Goal: Transaction & Acquisition: Purchase product/service

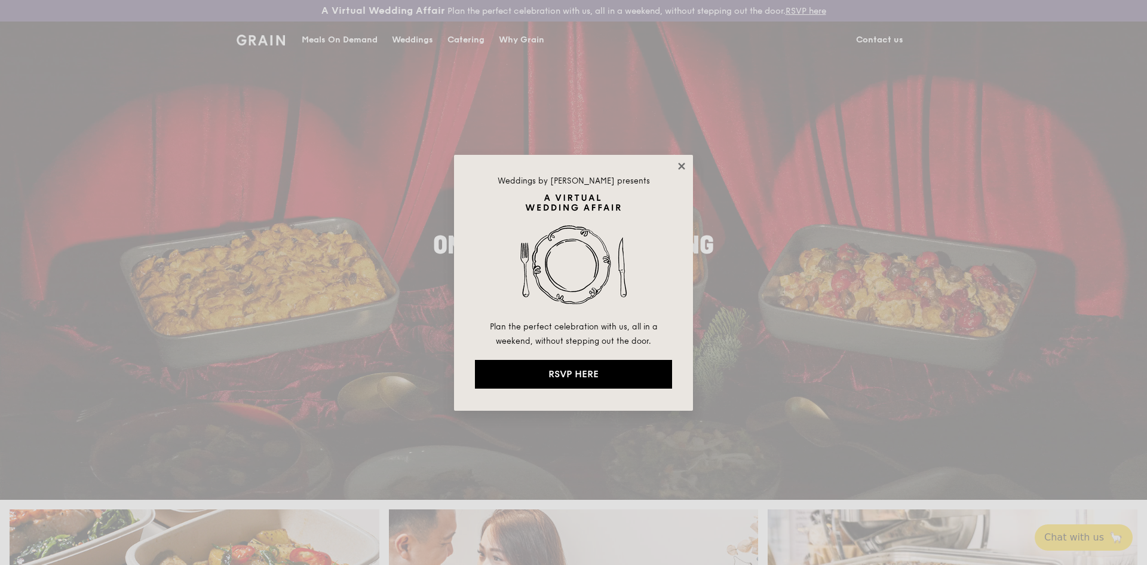
click at [679, 167] on icon at bounding box center [681, 166] width 11 height 11
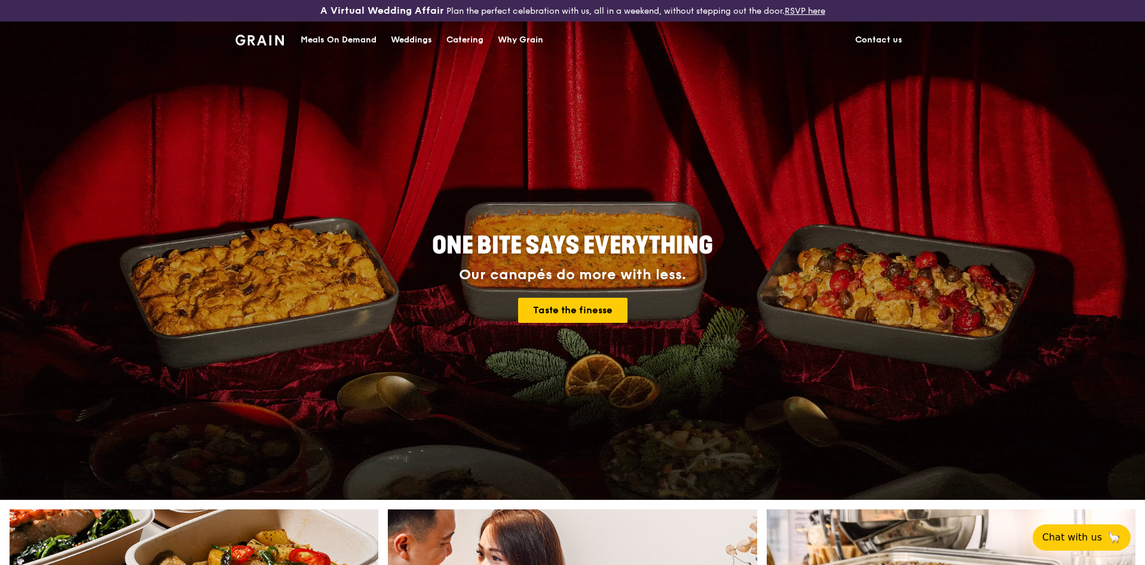
click at [347, 42] on div "Meals On Demand" at bounding box center [339, 40] width 76 height 36
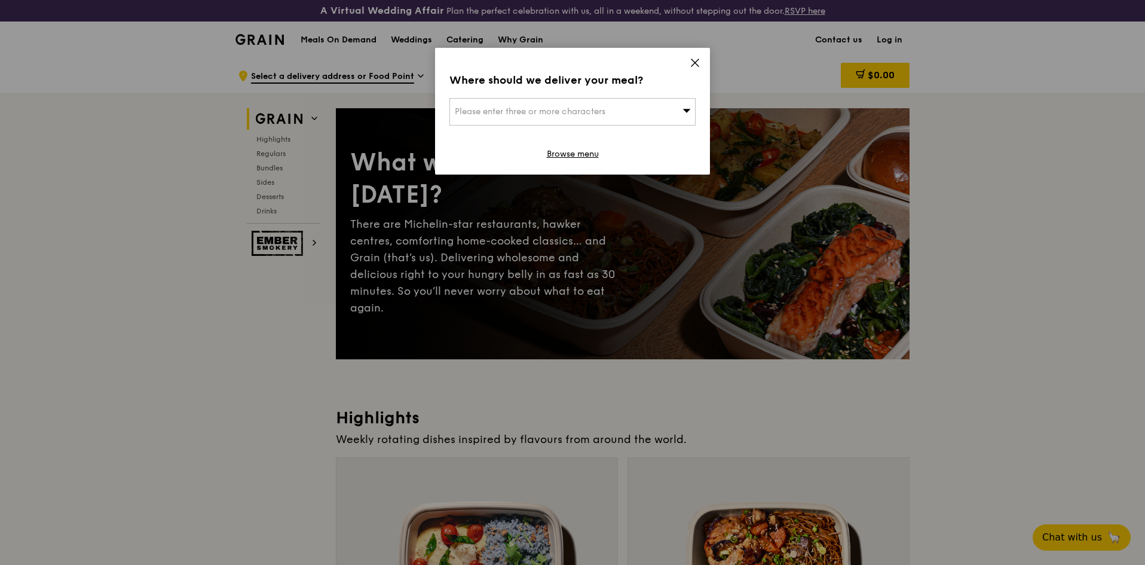
click at [550, 109] on span "Please enter three or more characters" at bounding box center [530, 111] width 151 height 10
type input "737664"
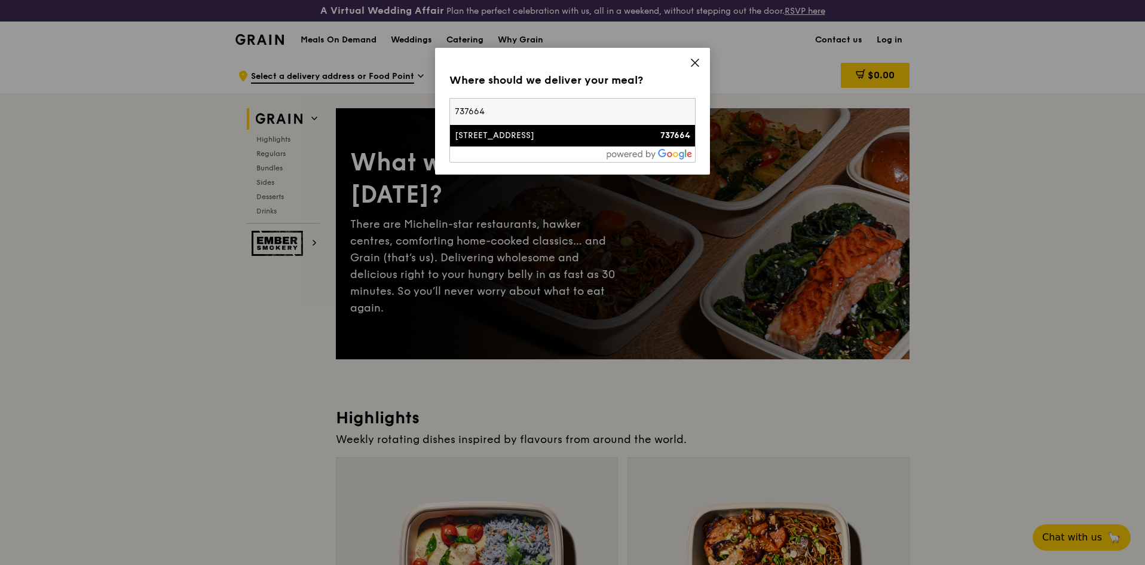
click at [553, 133] on div "[STREET_ADDRESS]" at bounding box center [543, 136] width 177 height 12
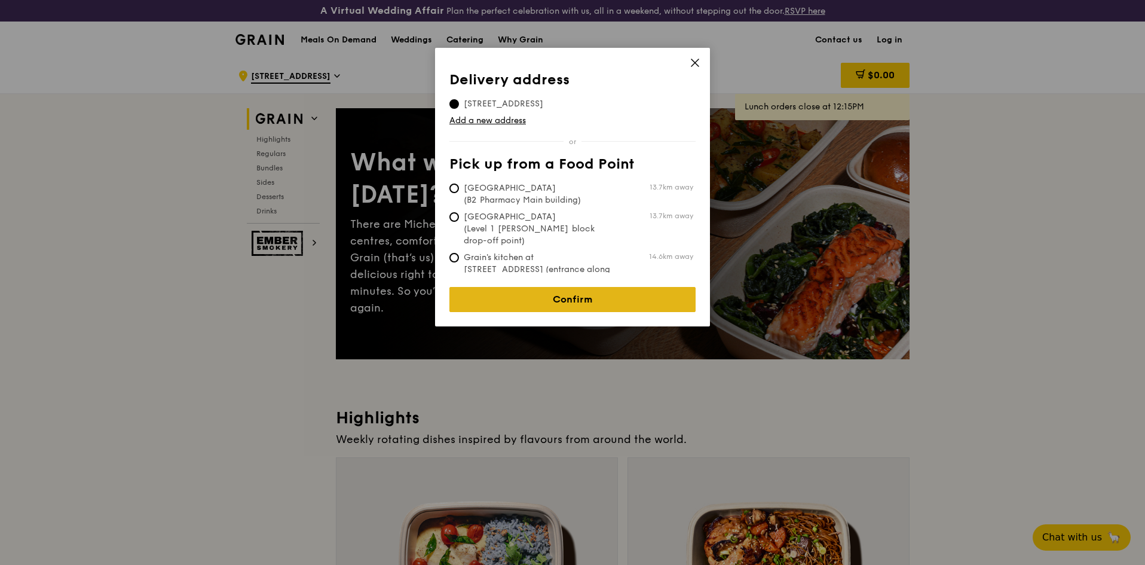
click at [555, 293] on link "Confirm" at bounding box center [572, 299] width 246 height 25
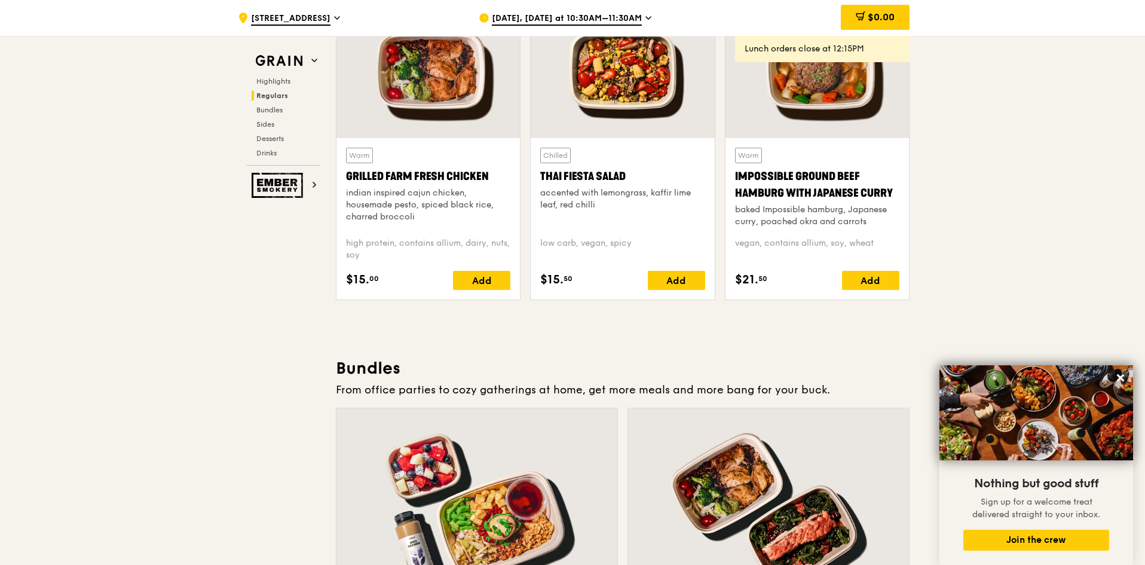
scroll to position [1315, 0]
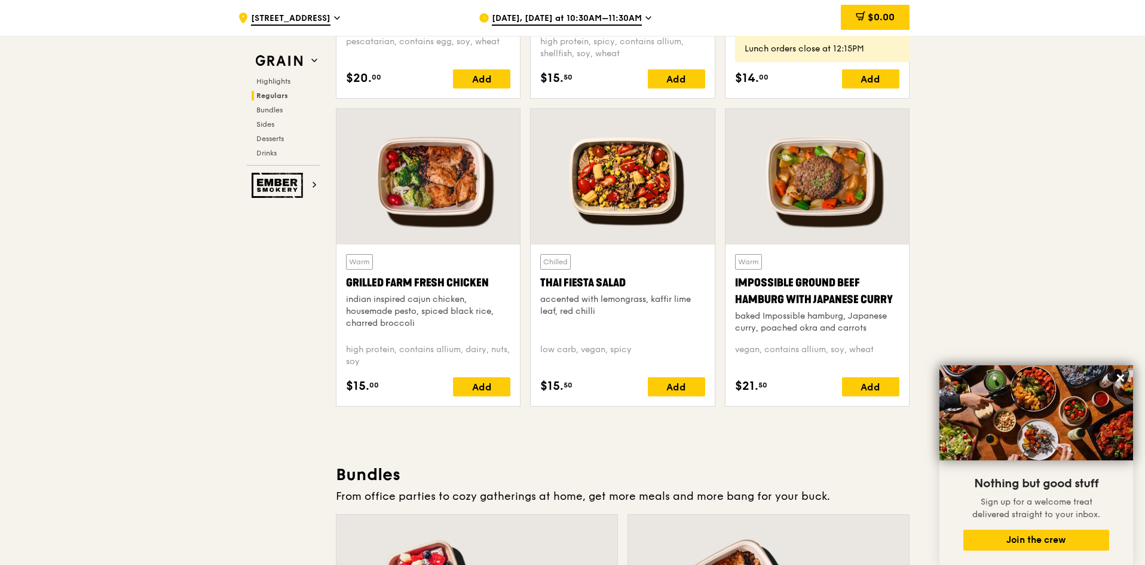
click at [611, 189] on div at bounding box center [622, 177] width 183 height 136
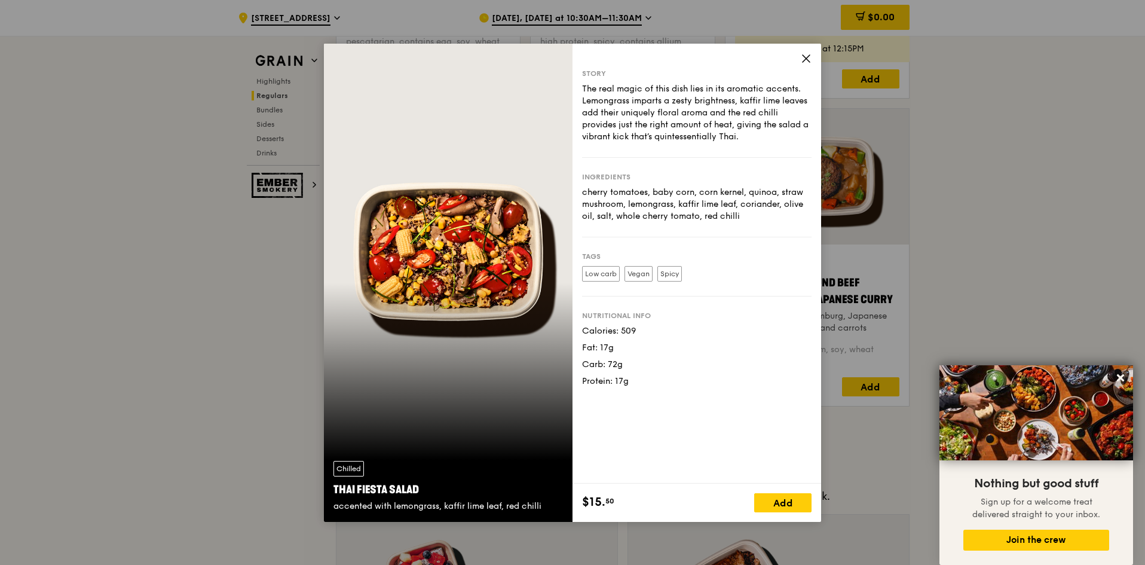
click at [806, 57] on icon at bounding box center [806, 58] width 11 height 11
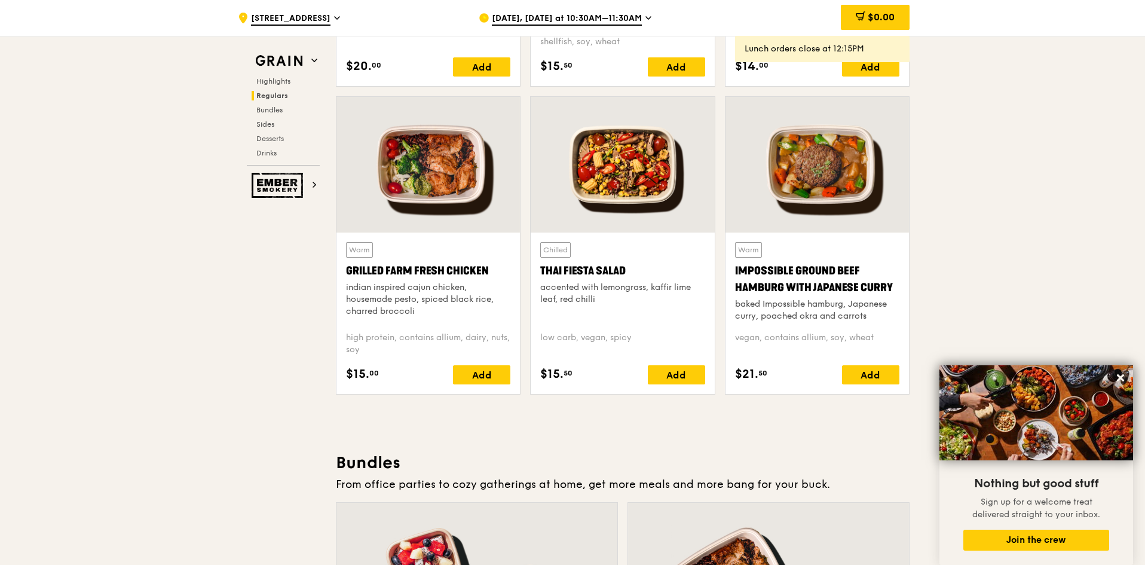
scroll to position [1255, 0]
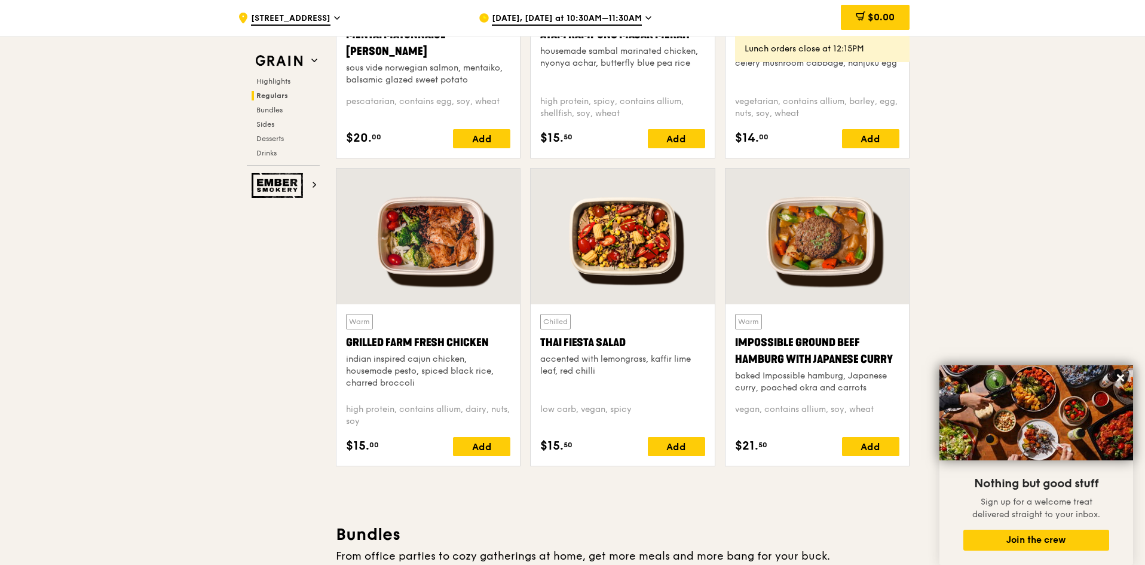
click at [807, 235] on div at bounding box center [816, 237] width 183 height 136
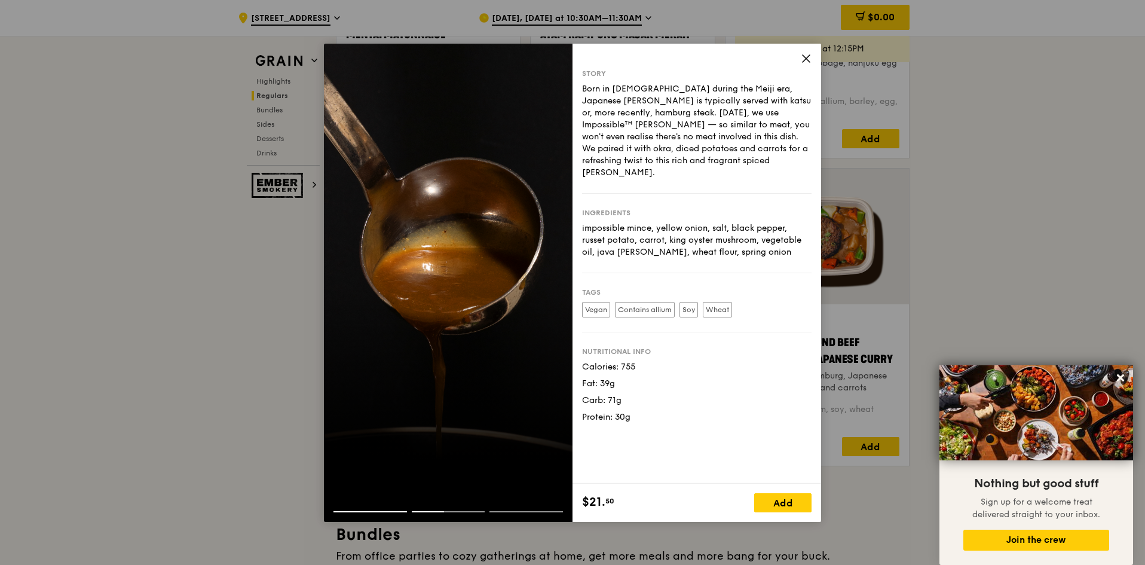
click at [807, 60] on icon at bounding box center [806, 58] width 11 height 11
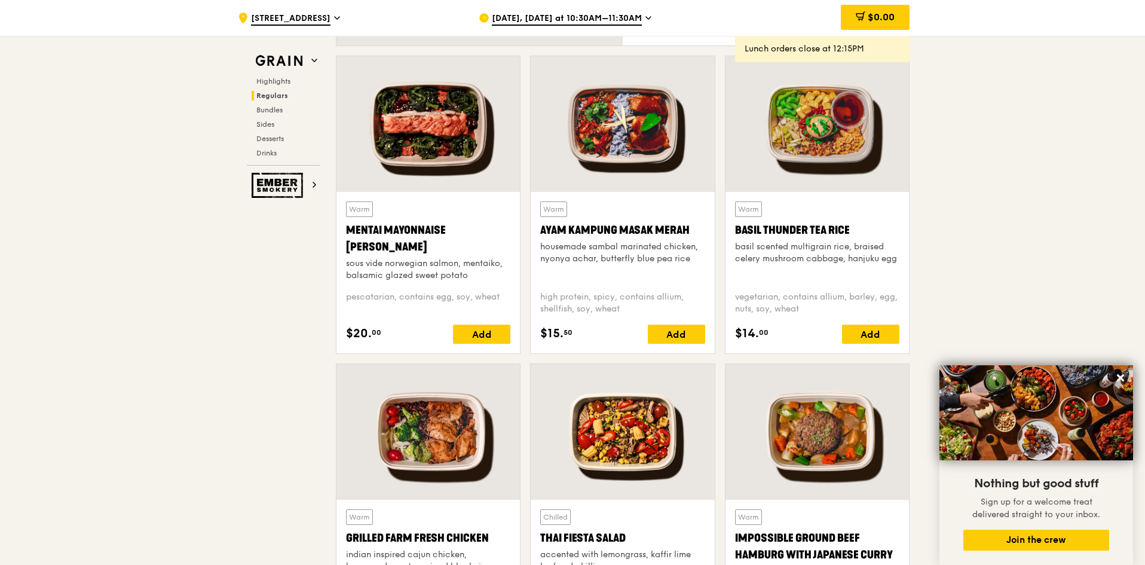
scroll to position [956, 0]
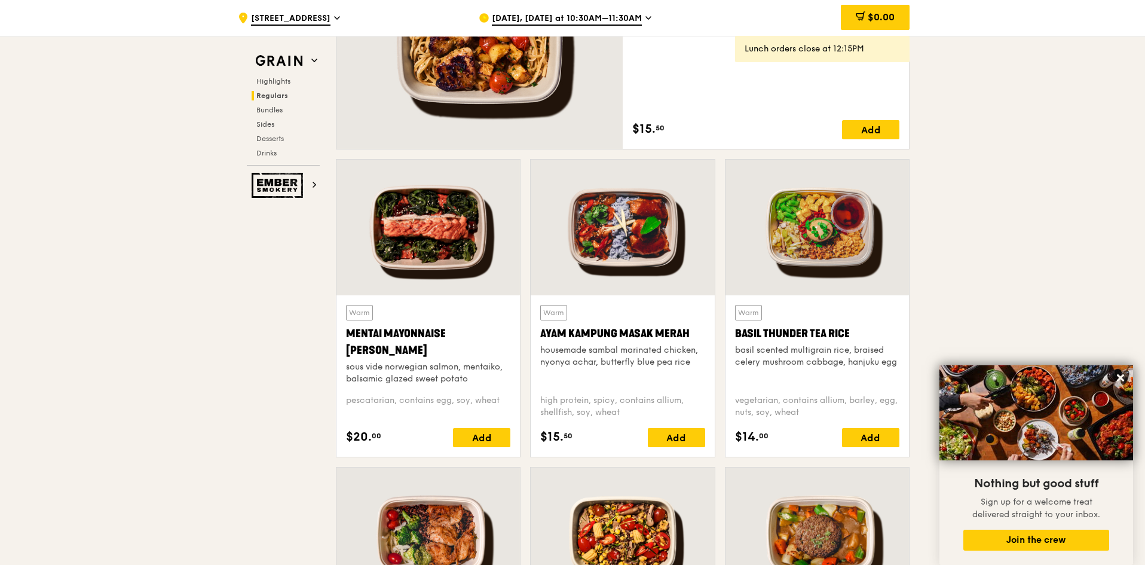
click at [810, 220] on div at bounding box center [816, 228] width 183 height 136
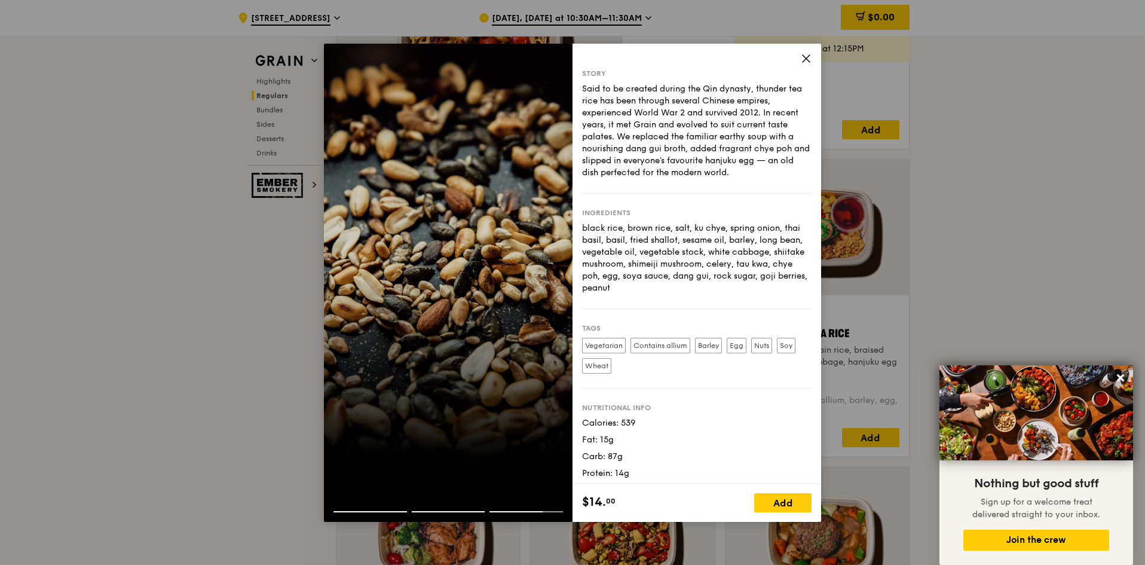
click at [806, 57] on icon at bounding box center [806, 58] width 11 height 11
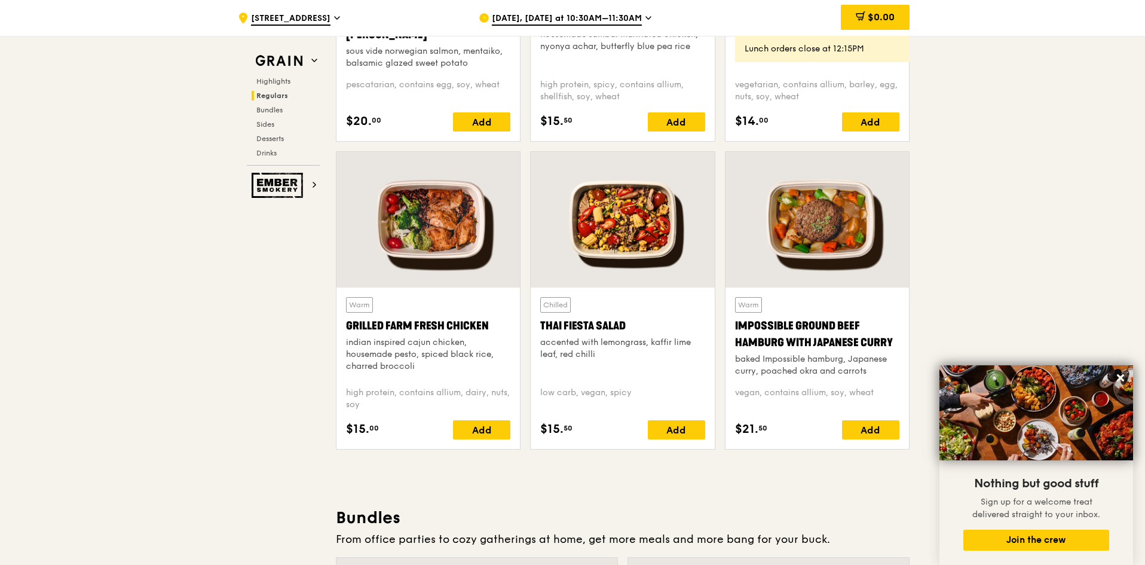
scroll to position [1315, 0]
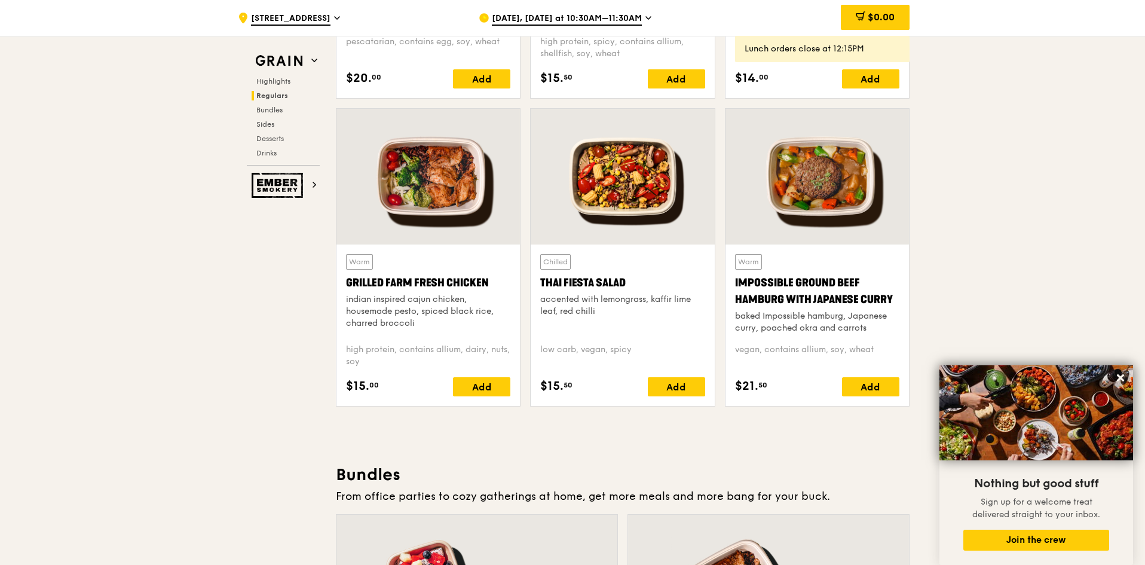
click at [653, 175] on div at bounding box center [622, 177] width 183 height 136
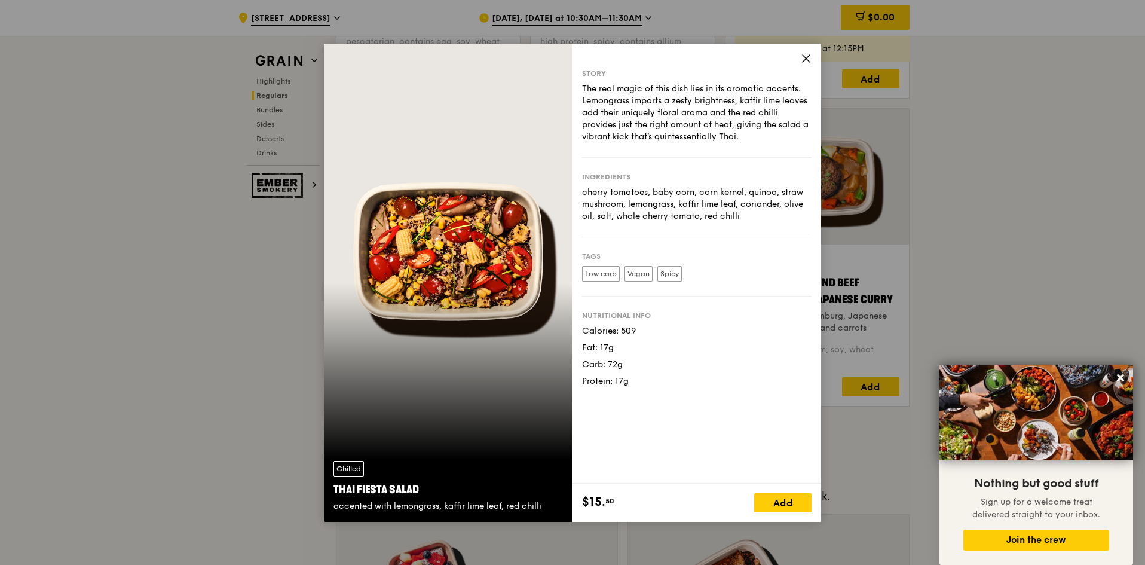
click at [804, 56] on icon at bounding box center [805, 58] width 7 height 7
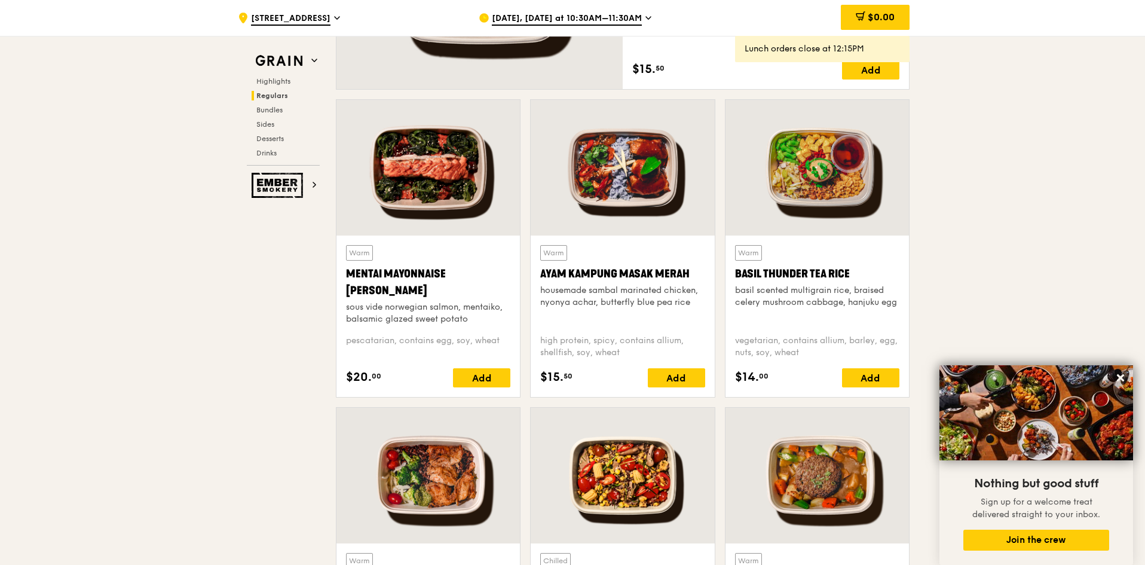
scroll to position [837, 0]
